Goal: Information Seeking & Learning: Learn about a topic

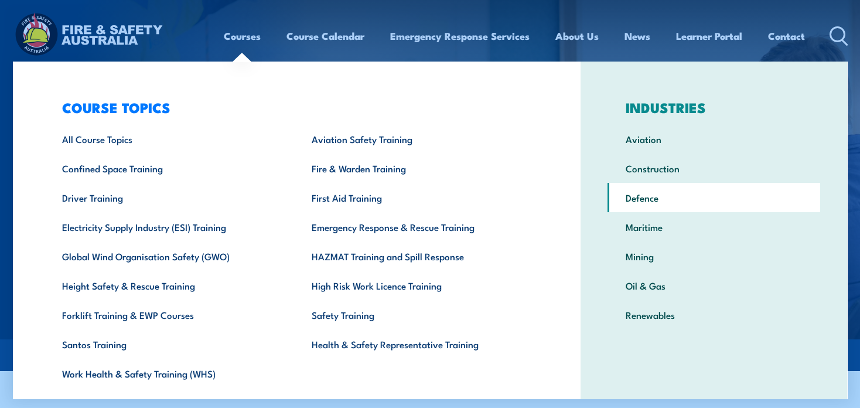
click at [635, 201] on link "Defence" at bounding box center [713, 197] width 213 height 29
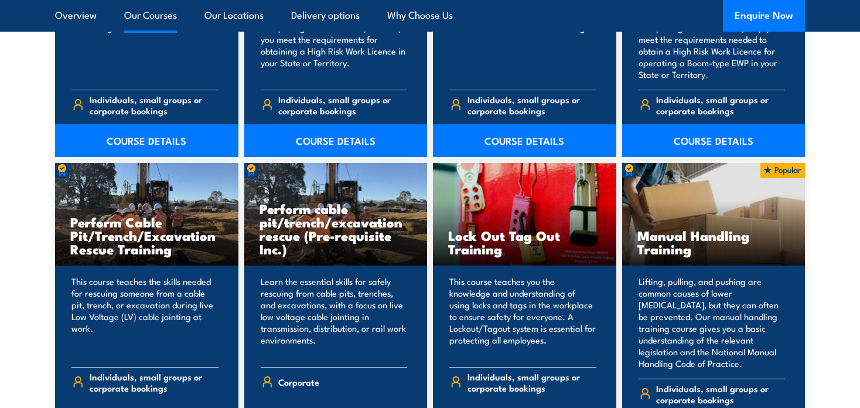
scroll to position [3397, 0]
